Goal: Task Accomplishment & Management: Manage account settings

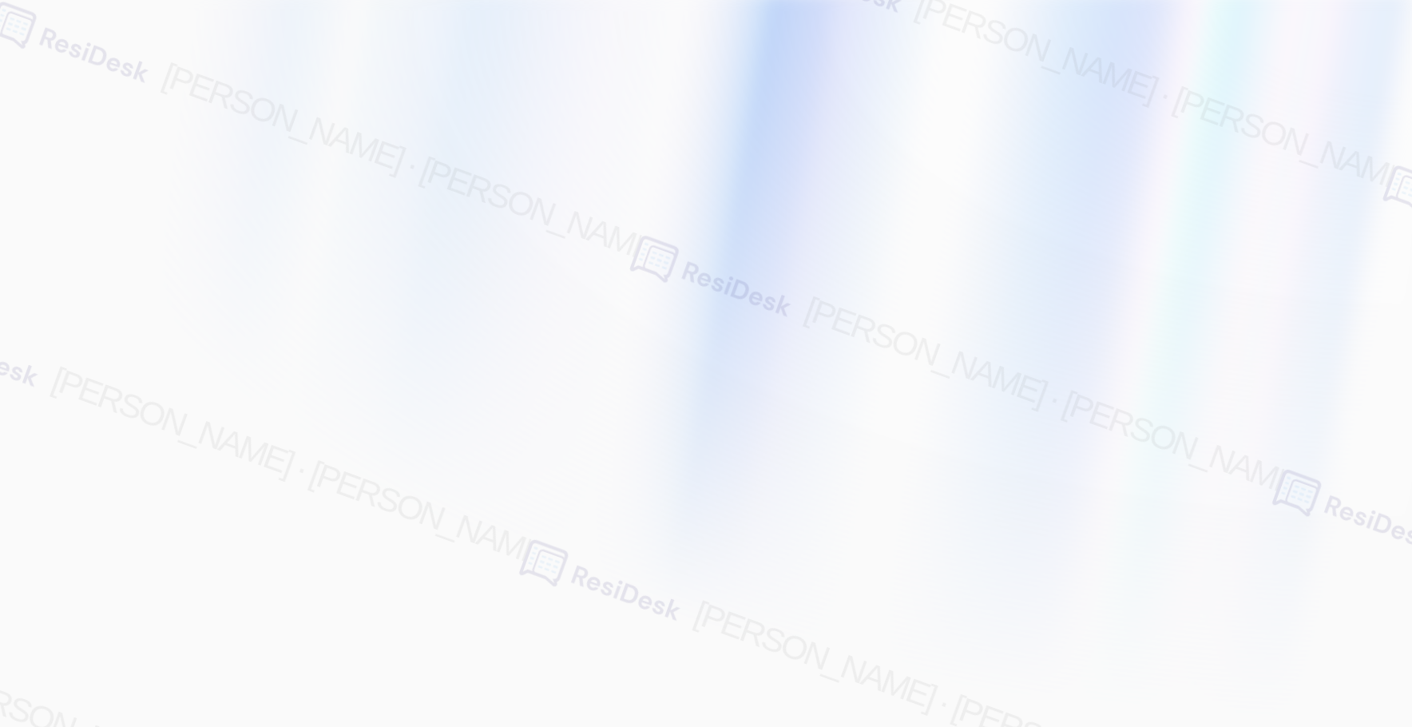
type input "[EMAIL_ADDRESS][PERSON_NAME][PERSON_NAME][PERSON_NAME][DOMAIN_NAME]"
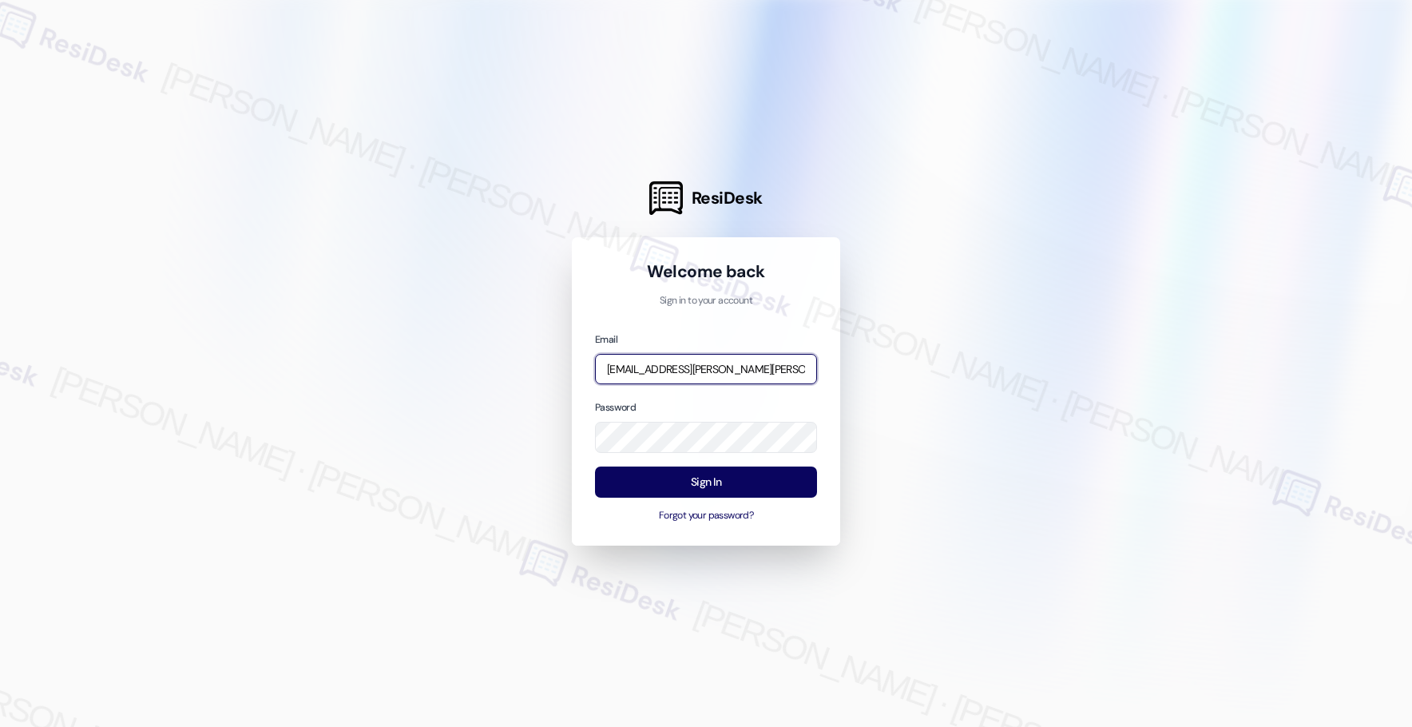
click at [693, 372] on input "[EMAIL_ADDRESS][PERSON_NAME][PERSON_NAME][PERSON_NAME][DOMAIN_NAME]" at bounding box center [706, 369] width 222 height 31
click at [0, 726] on com-1password-button at bounding box center [0, 727] width 0 height 0
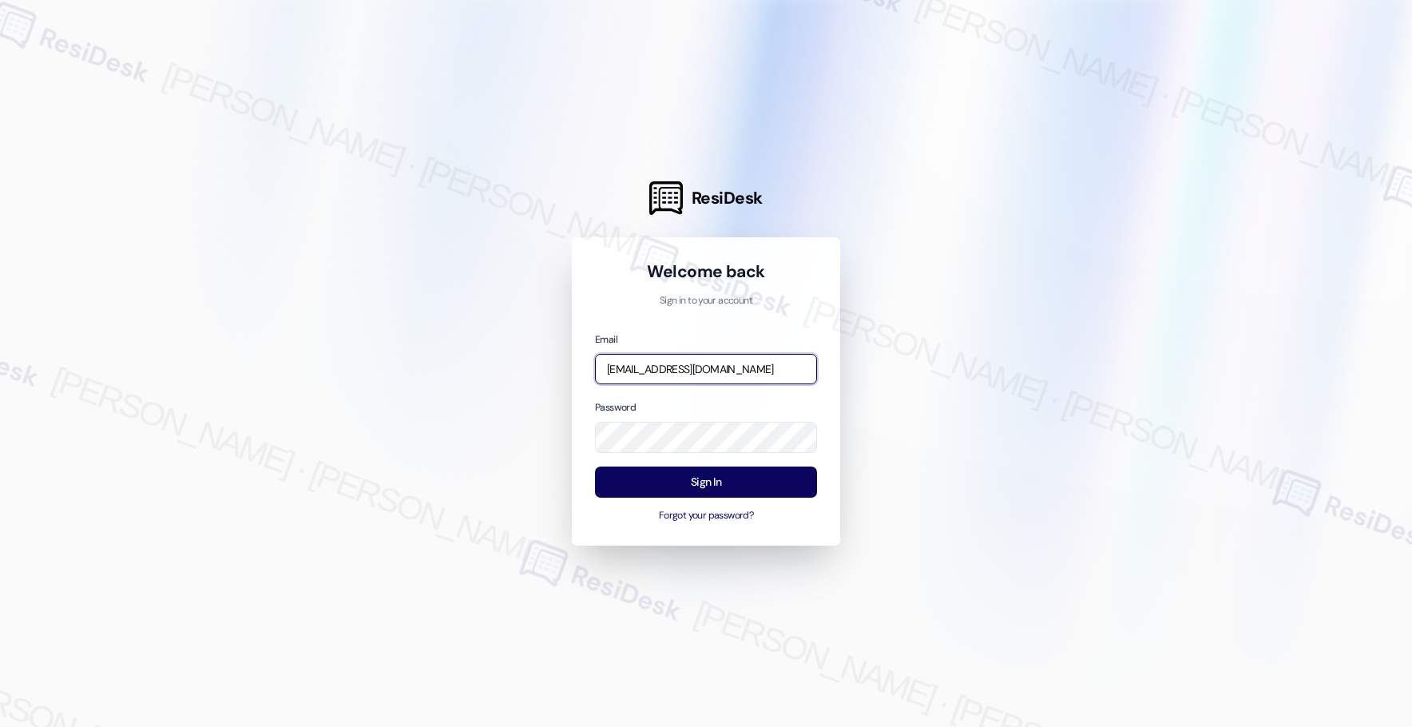
click at [724, 364] on input "[EMAIL_ADDRESS][DOMAIN_NAME]" at bounding box center [706, 369] width 222 height 31
click at [723, 364] on input "[EMAIL_ADDRESS][DOMAIN_NAME]" at bounding box center [706, 369] width 222 height 31
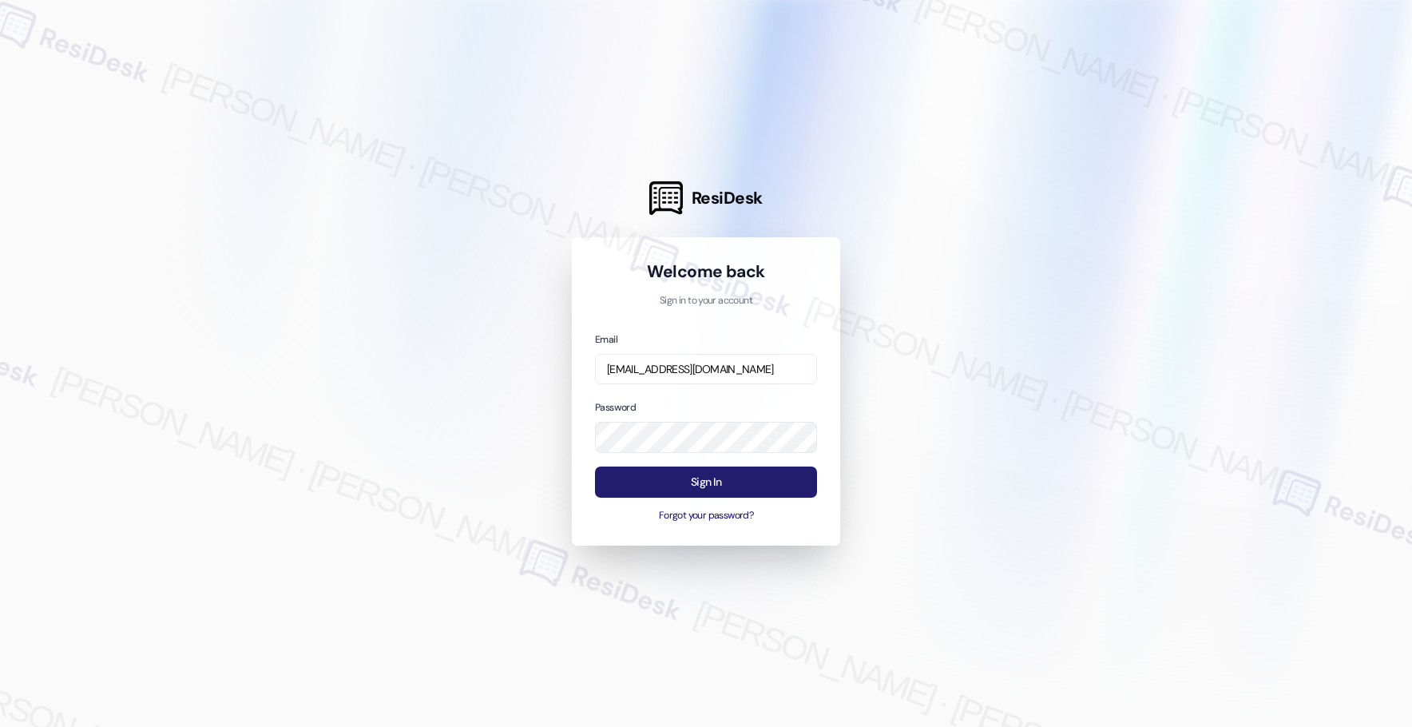
drag, startPoint x: 1151, startPoint y: 362, endPoint x: 786, endPoint y: 478, distance: 383.0
click at [1139, 364] on div at bounding box center [706, 363] width 1412 height 727
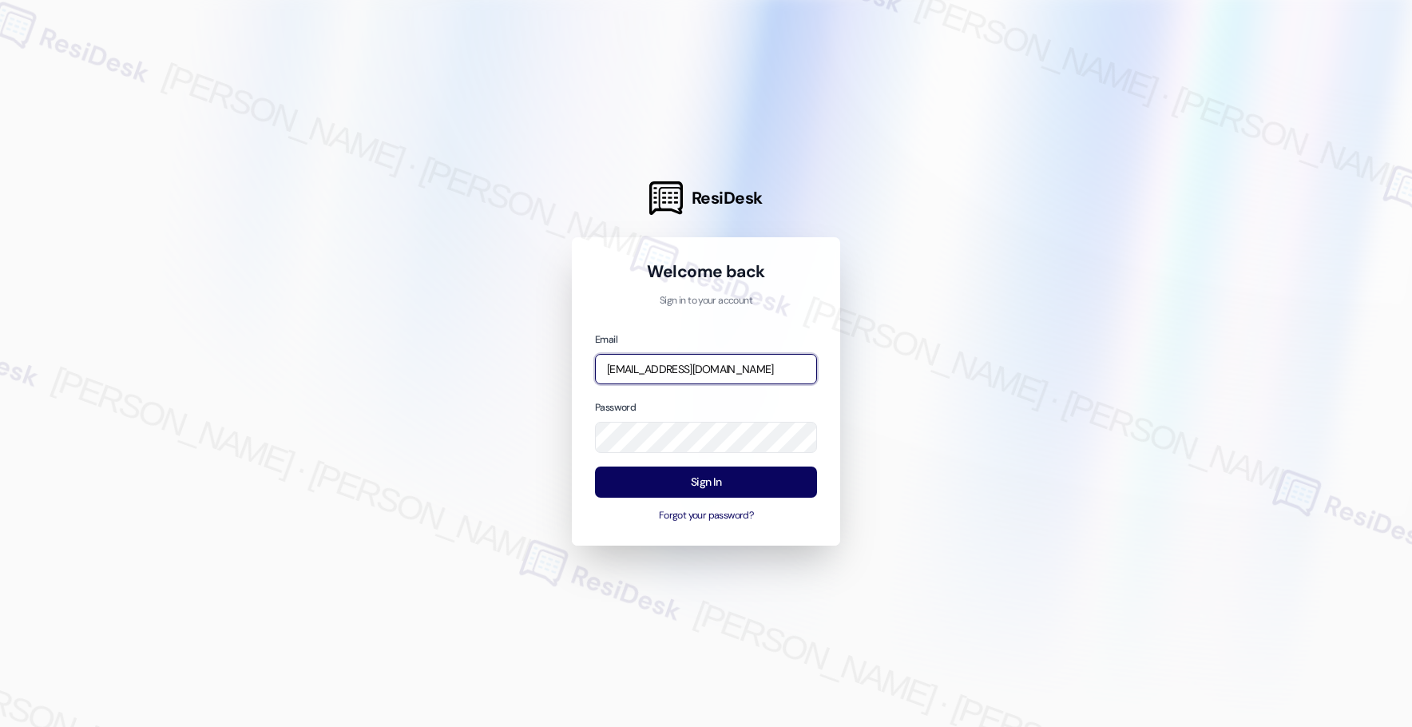
type input "[EMAIL_ADDRESS][PERSON_NAME][PERSON_NAME][PERSON_NAME][DOMAIN_NAME]"
click at [962, 484] on div at bounding box center [706, 363] width 1412 height 727
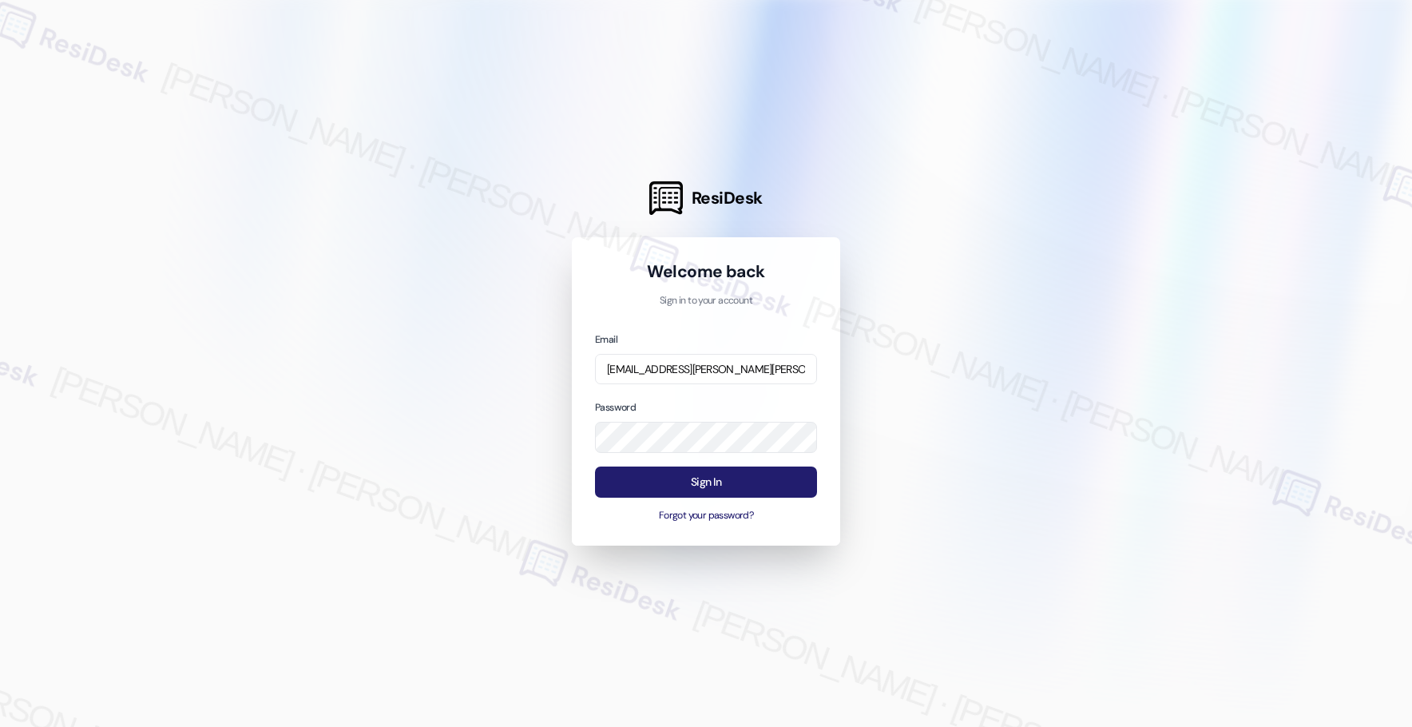
drag, startPoint x: 704, startPoint y: 487, endPoint x: 717, endPoint y: 474, distance: 18.6
click at [705, 487] on button "Sign In" at bounding box center [706, 482] width 222 height 31
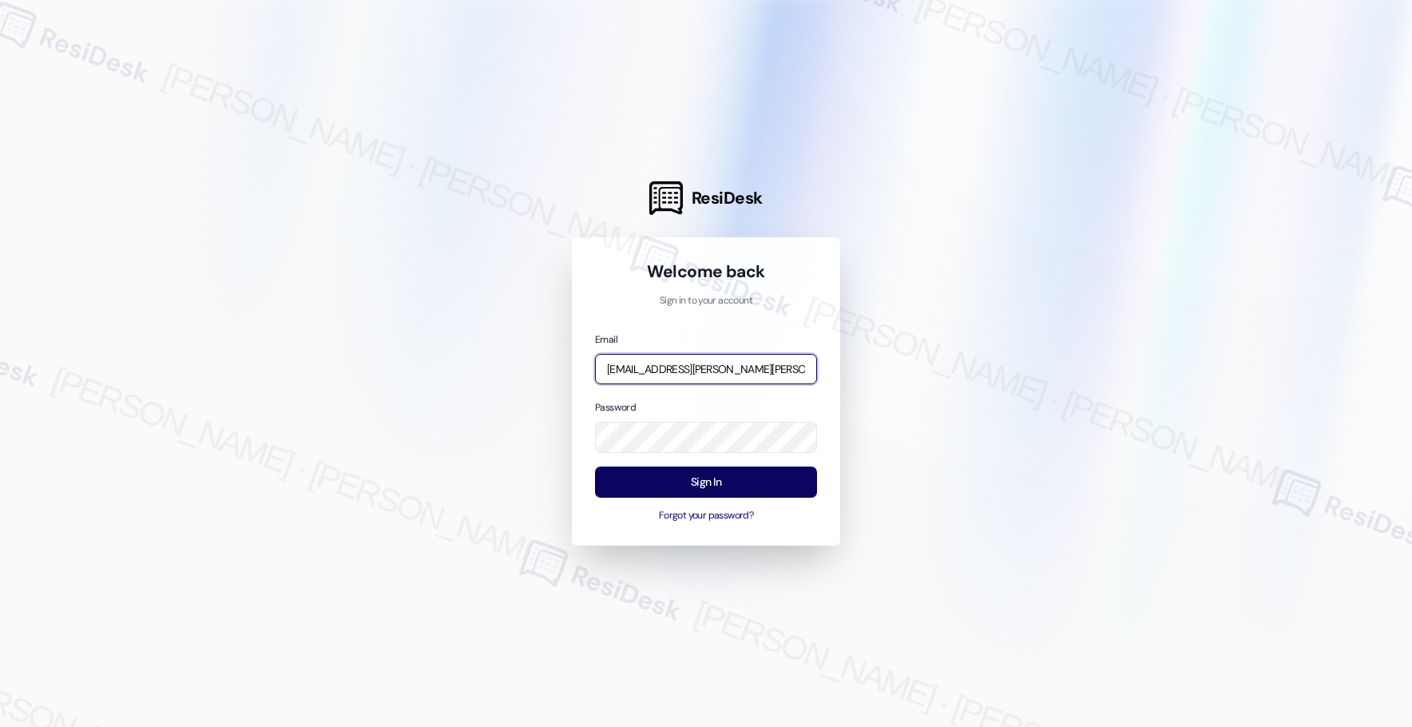
click at [749, 369] on input "[EMAIL_ADDRESS][PERSON_NAME][PERSON_NAME][PERSON_NAME][DOMAIN_NAME]" at bounding box center [706, 369] width 222 height 31
click at [648, 370] on input "[EMAIL_ADDRESS][DOMAIN_NAME]" at bounding box center [706, 369] width 222 height 31
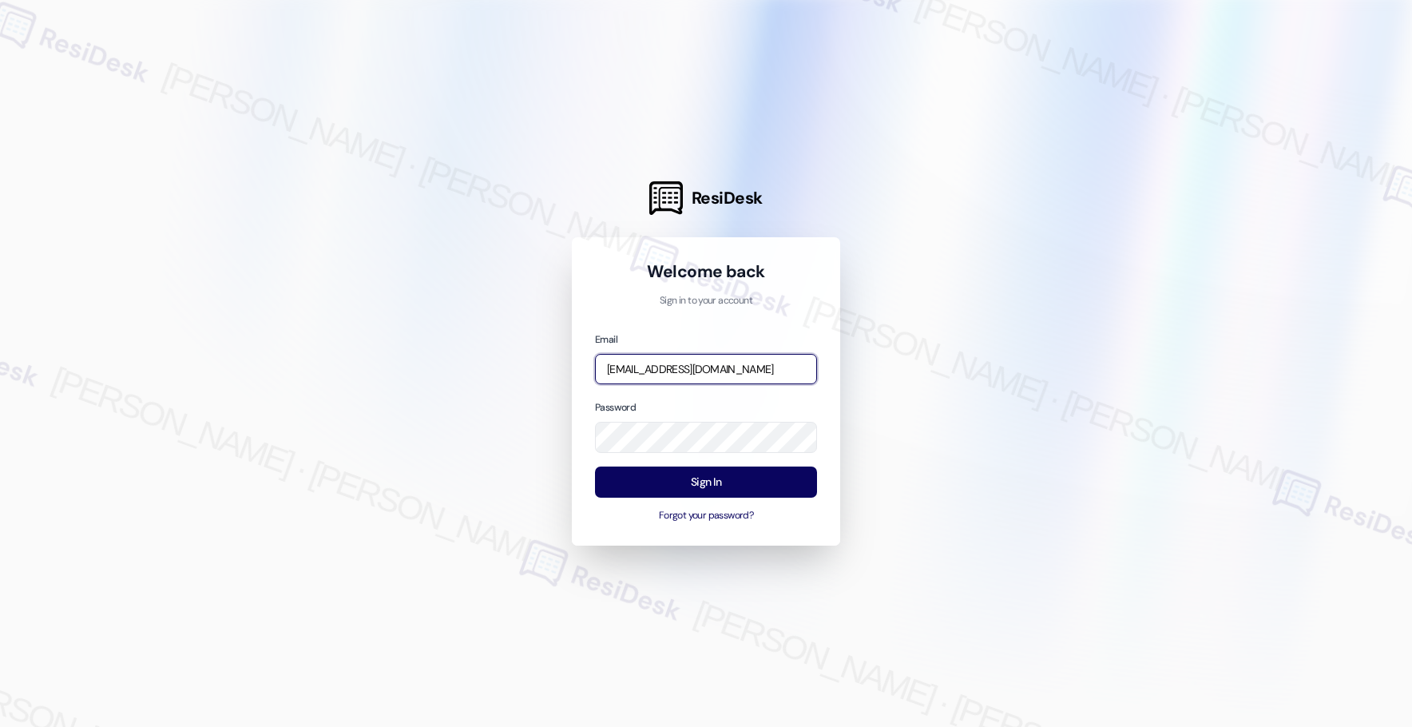
click at [735, 369] on input "[EMAIL_ADDRESS][DOMAIN_NAME]" at bounding box center [706, 369] width 222 height 31
type input "[EMAIL_ADDRESS][DOMAIN_NAME]"
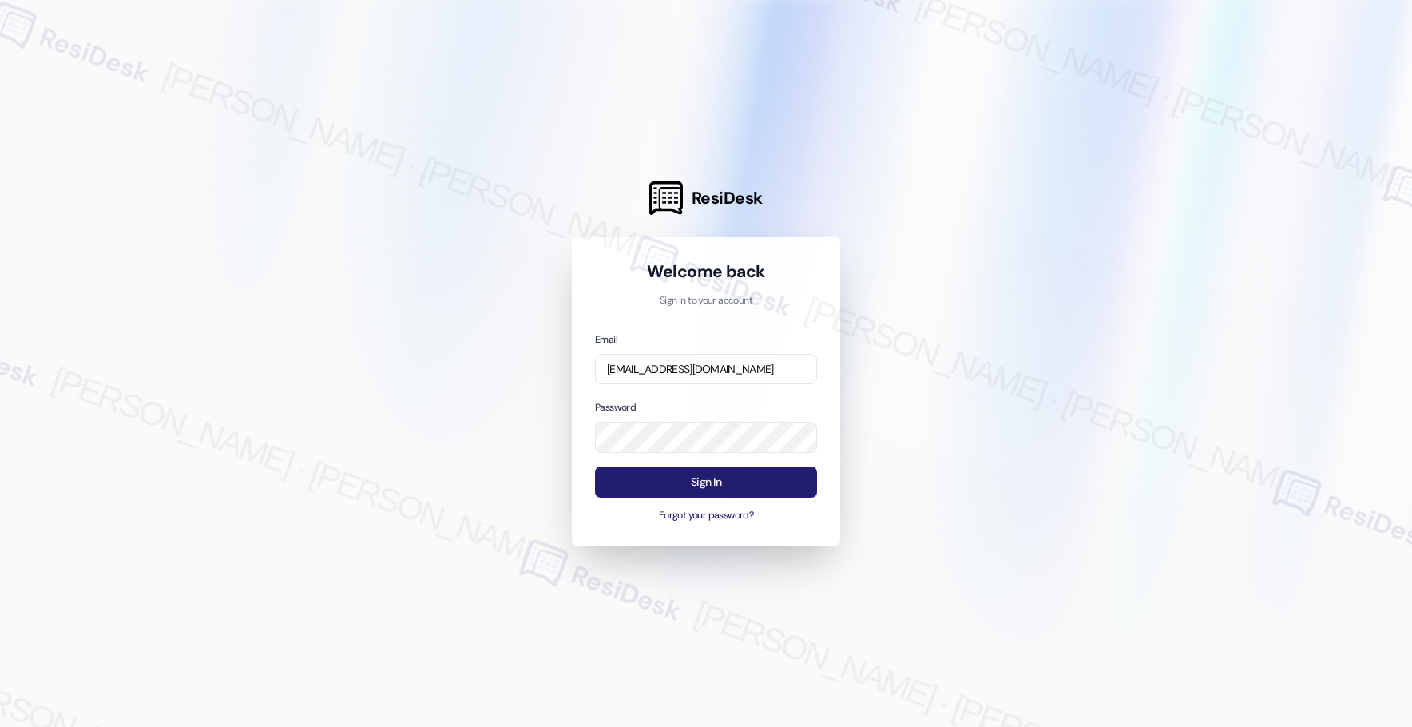
scroll to position [0, 0]
click at [710, 478] on button "Sign In" at bounding box center [706, 482] width 222 height 31
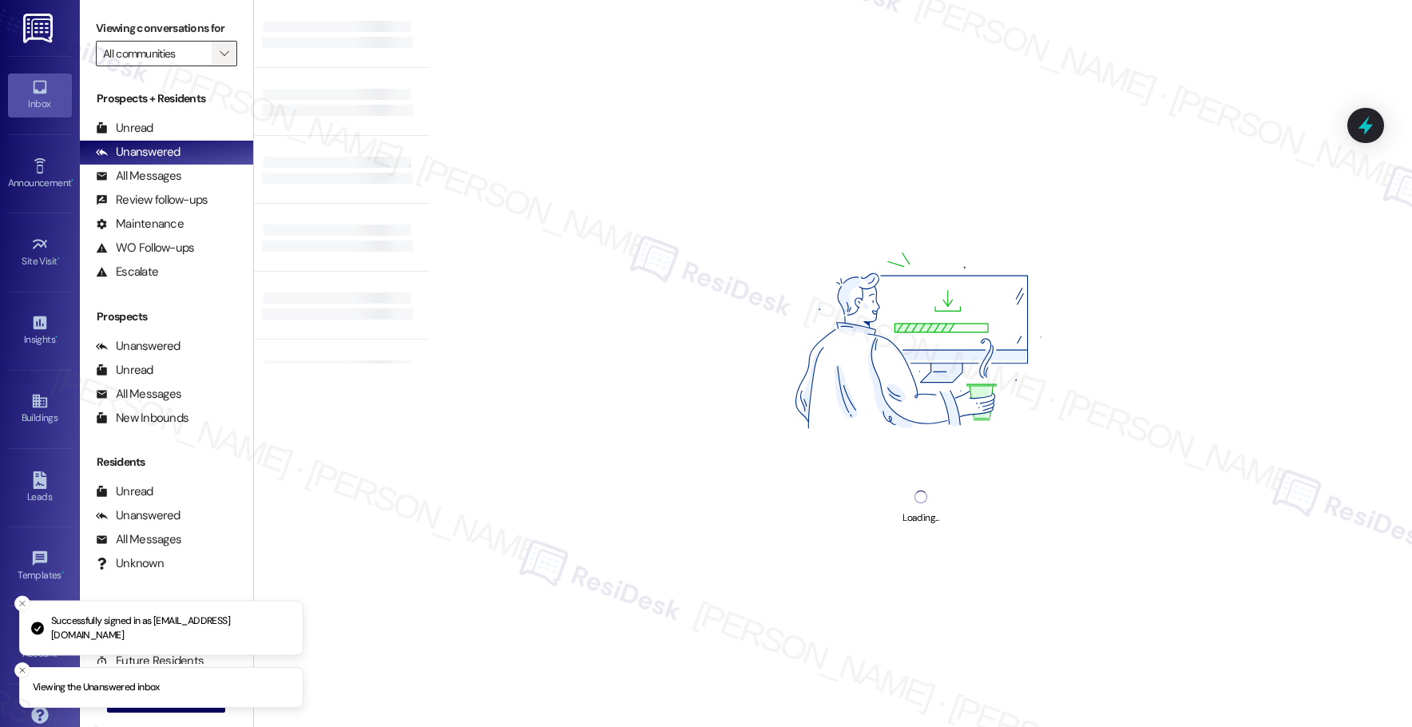
click at [220, 54] on icon "" at bounding box center [224, 53] width 9 height 13
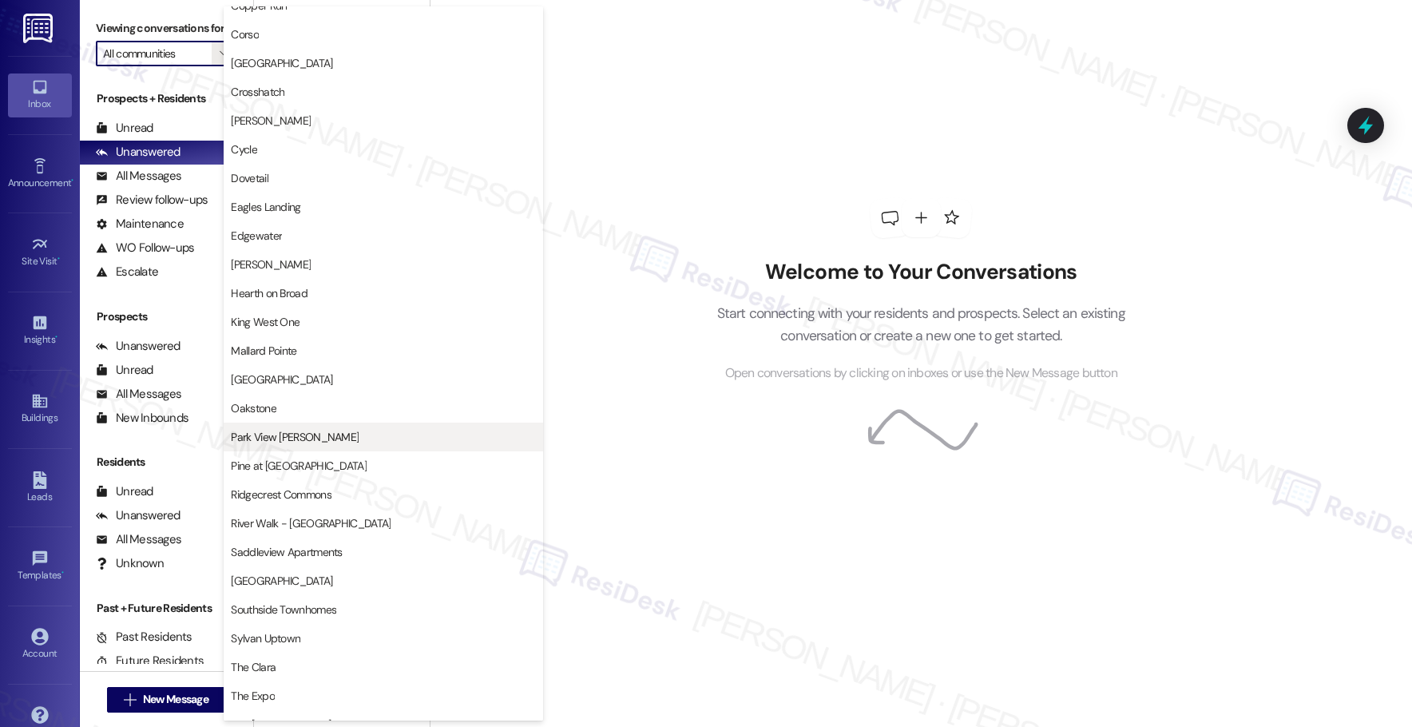
scroll to position [336, 0]
